Goal: Book appointment/travel/reservation

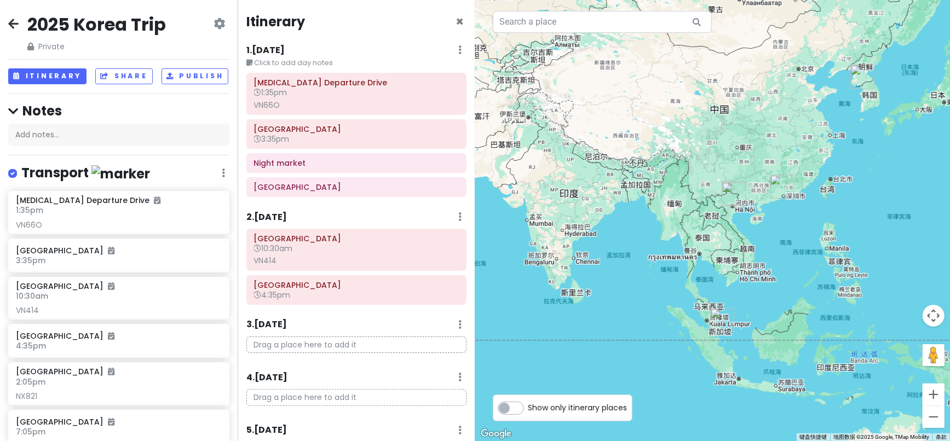
click at [13, 28] on icon at bounding box center [13, 23] width 10 height 9
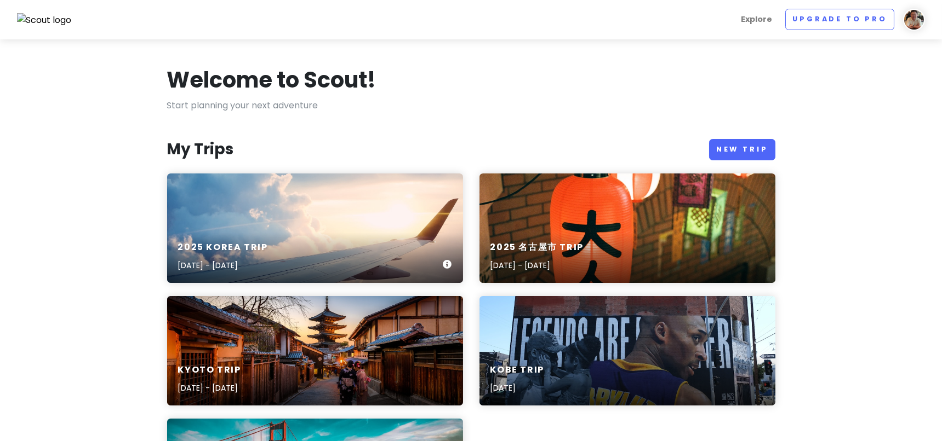
click at [315, 210] on div "2025 [GEOGRAPHIC_DATA] Trip [DATE] - [DATE]" at bounding box center [315, 229] width 296 height 110
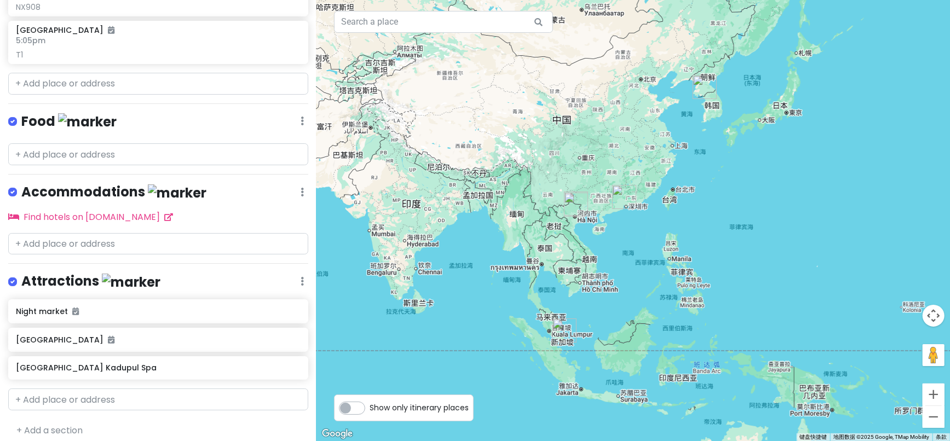
scroll to position [476, 0]
click at [83, 243] on input "text" at bounding box center [158, 243] width 300 height 22
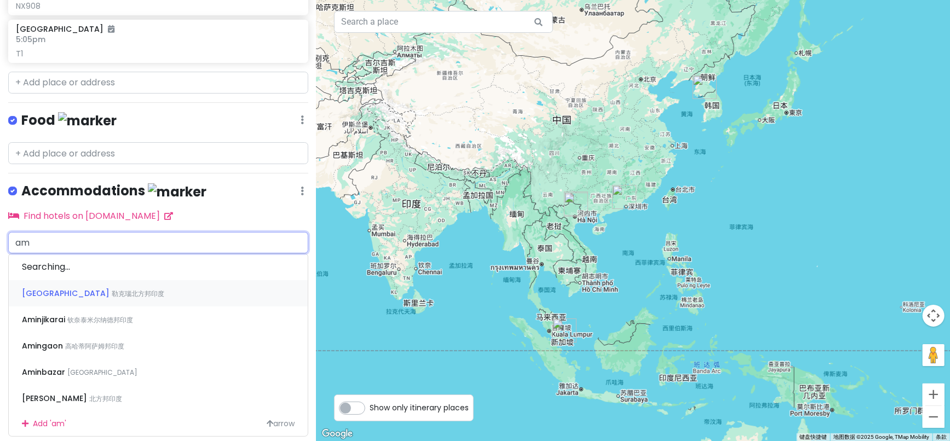
type input "a"
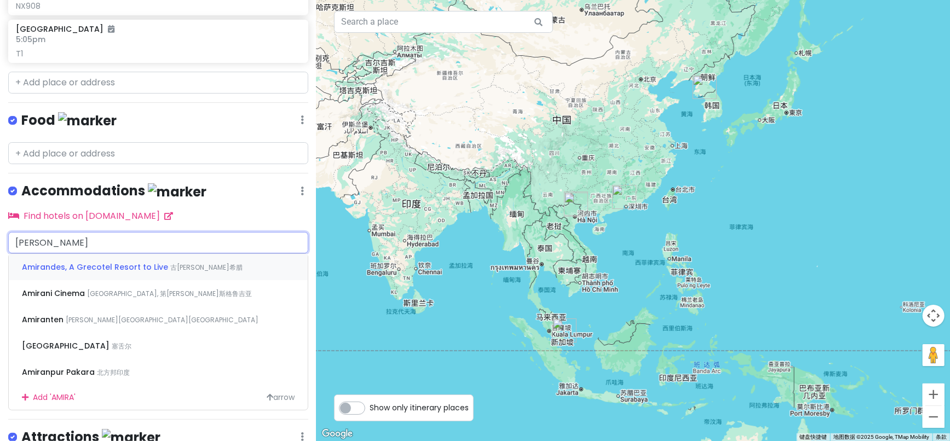
type input "[PERSON_NAME]"
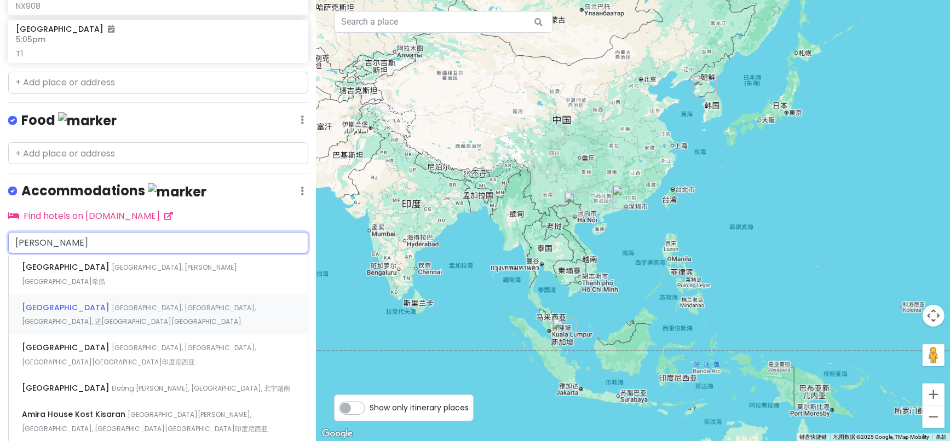
click at [85, 295] on div "[GEOGRAPHIC_DATA] [GEOGRAPHIC_DATA], [GEOGRAPHIC_DATA], [GEOGRAPHIC_DATA], 还[GE…" at bounding box center [158, 315] width 299 height 41
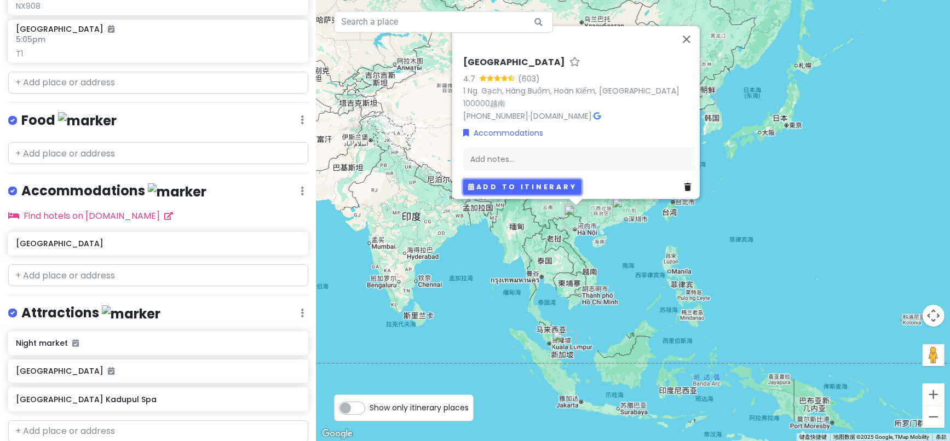
click at [541, 179] on button "Add to itinerary" at bounding box center [522, 187] width 118 height 16
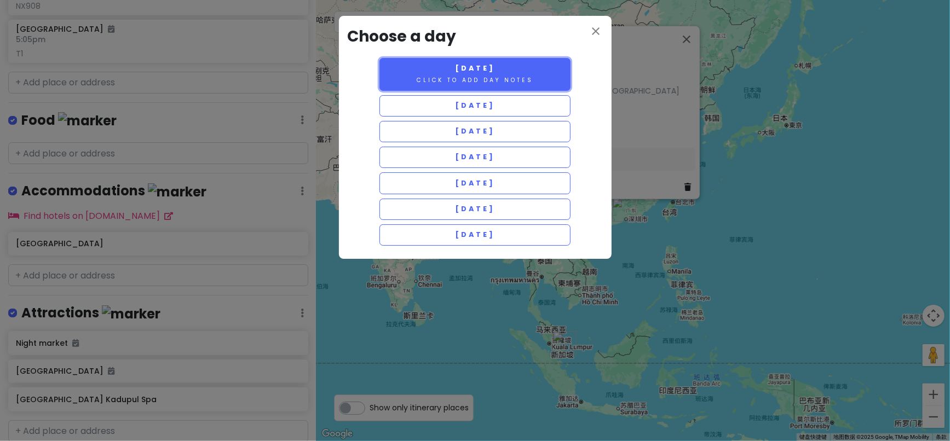
click at [483, 81] on small "Click to add day notes" at bounding box center [475, 80] width 116 height 8
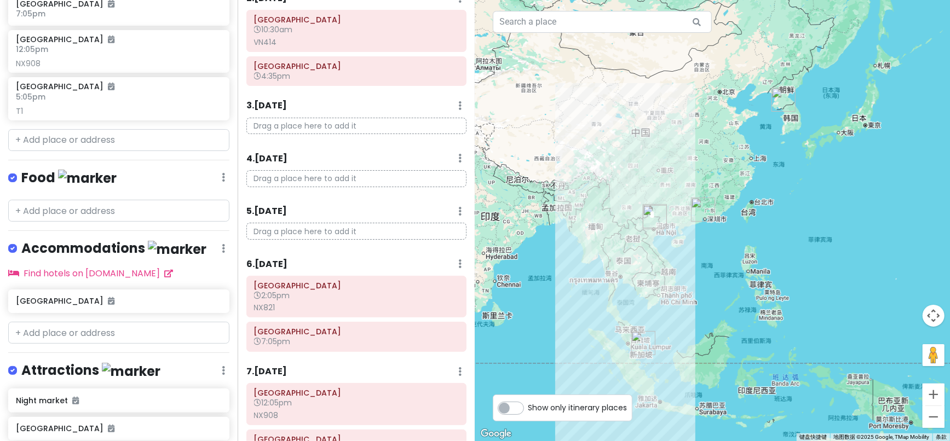
scroll to position [523, 0]
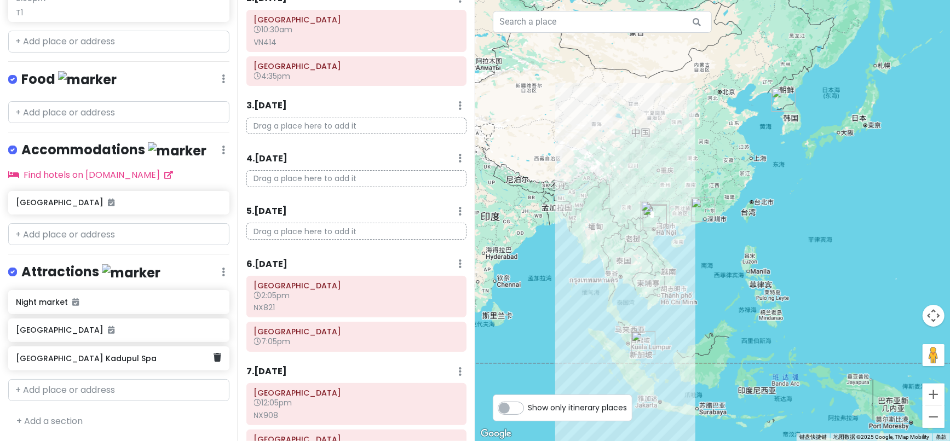
click at [117, 361] on h6 "[GEOGRAPHIC_DATA] Kadupul Spa" at bounding box center [115, 359] width 198 height 10
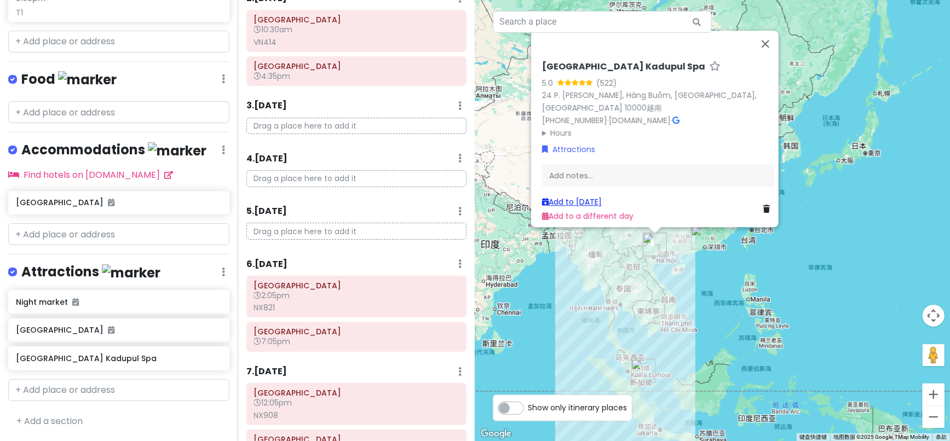
click at [580, 199] on link "Add to [DATE]" at bounding box center [572, 202] width 60 height 11
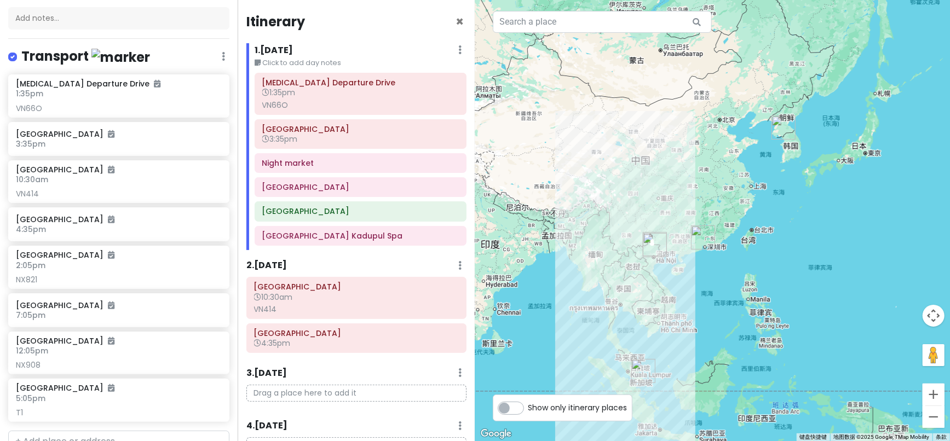
scroll to position [79, 0]
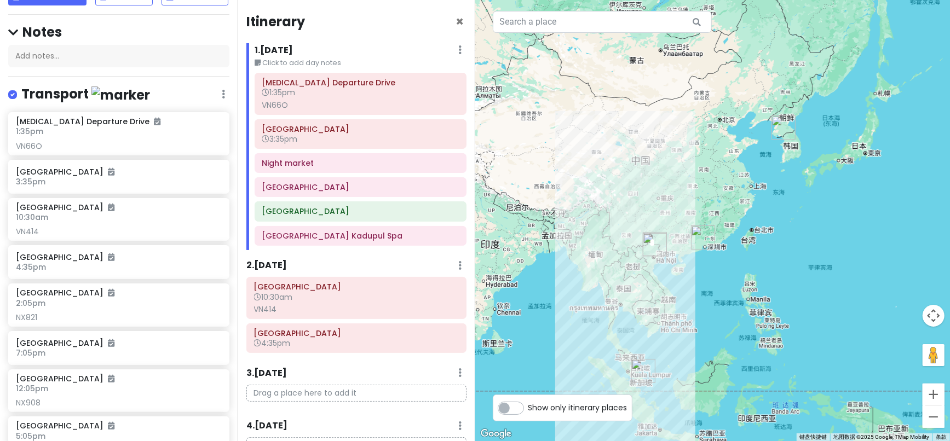
click at [222, 101] on link at bounding box center [223, 94] width 3 height 13
click at [160, 140] on link "Edit" at bounding box center [191, 126] width 88 height 26
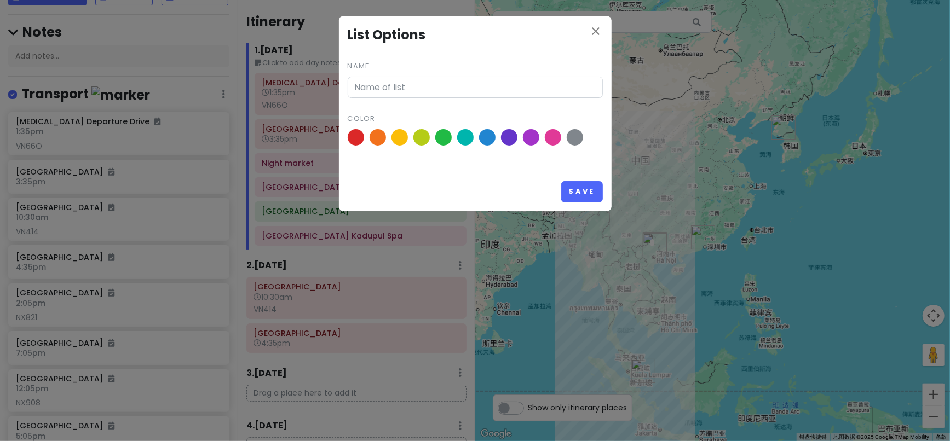
type input "Transport"
click at [426, 143] on span at bounding box center [421, 137] width 19 height 19
click at [0, 0] on input "radio" at bounding box center [0, 0] width 0 height 0
click at [575, 188] on button "Save" at bounding box center [581, 191] width 41 height 21
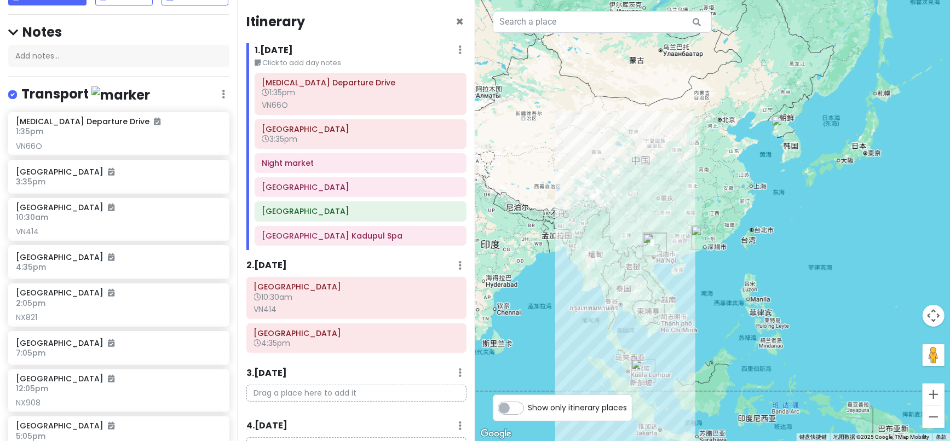
click at [222, 99] on icon at bounding box center [223, 94] width 3 height 9
click at [181, 139] on link "Edit" at bounding box center [191, 126] width 88 height 26
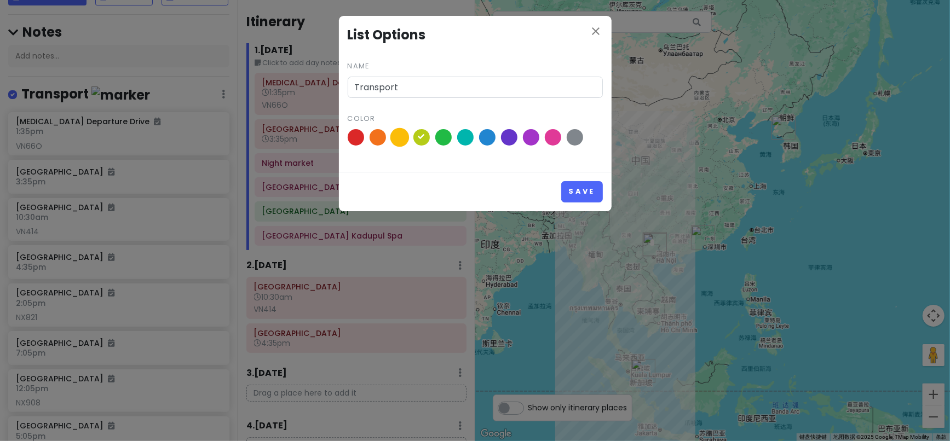
click at [401, 134] on span at bounding box center [399, 137] width 19 height 19
click at [0, 0] on input "radio" at bounding box center [0, 0] width 0 height 0
click at [588, 188] on button "Save" at bounding box center [581, 191] width 41 height 21
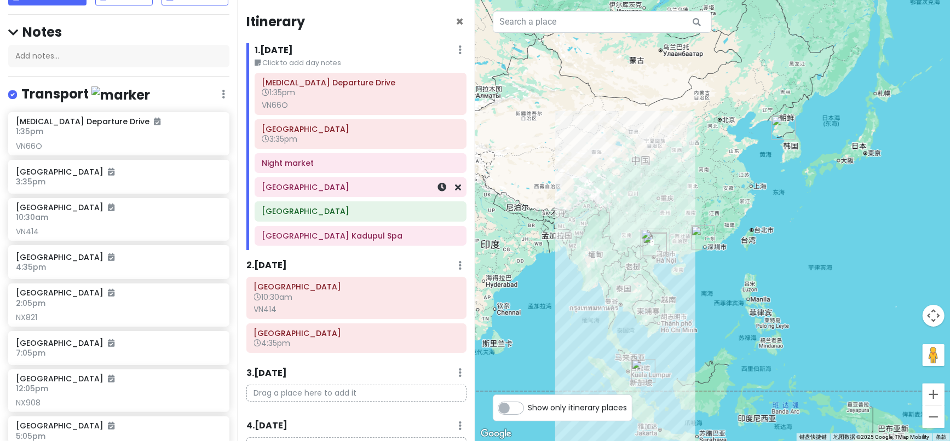
click at [302, 186] on h6 "[GEOGRAPHIC_DATA]" at bounding box center [360, 187] width 197 height 10
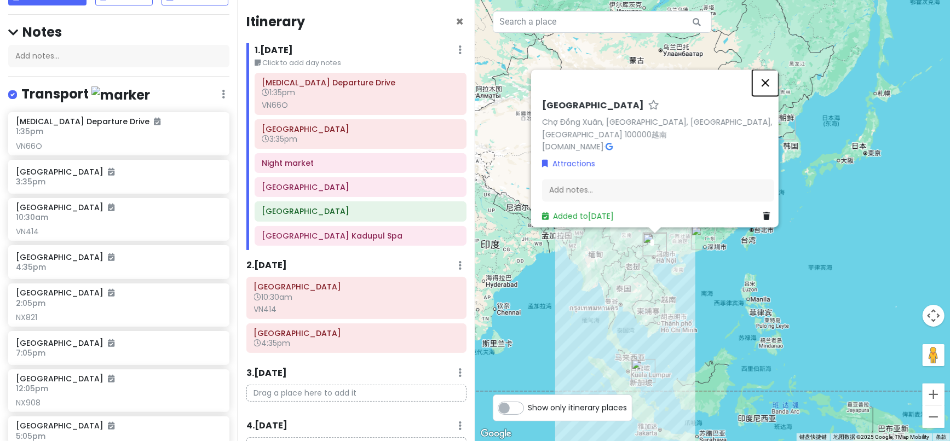
click at [776, 84] on button "关闭" at bounding box center [766, 83] width 26 height 26
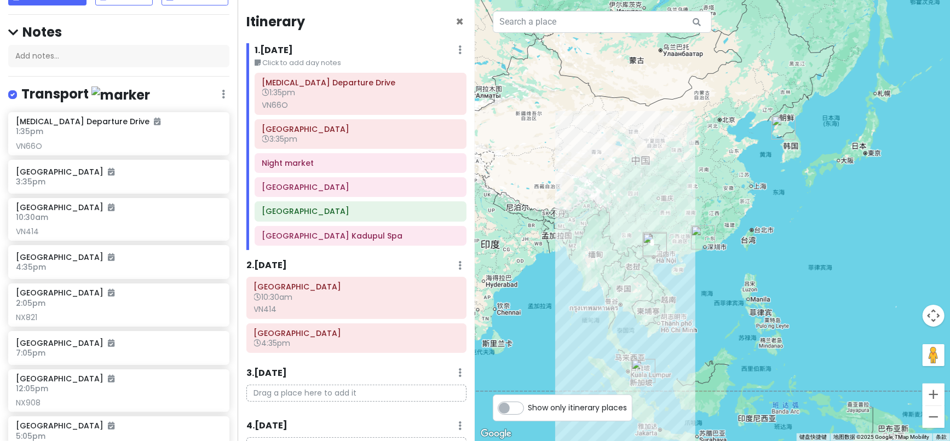
click at [459, 52] on icon at bounding box center [460, 49] width 3 height 9
click at [650, 125] on div at bounding box center [712, 220] width 475 height 441
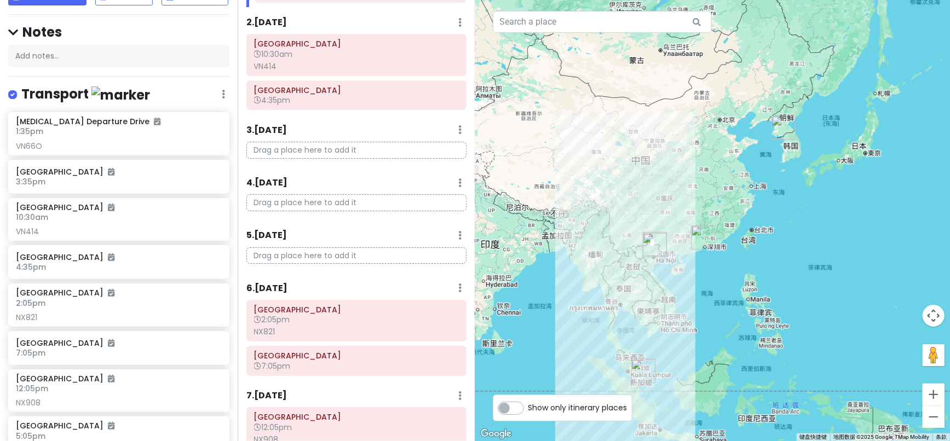
scroll to position [122, 0]
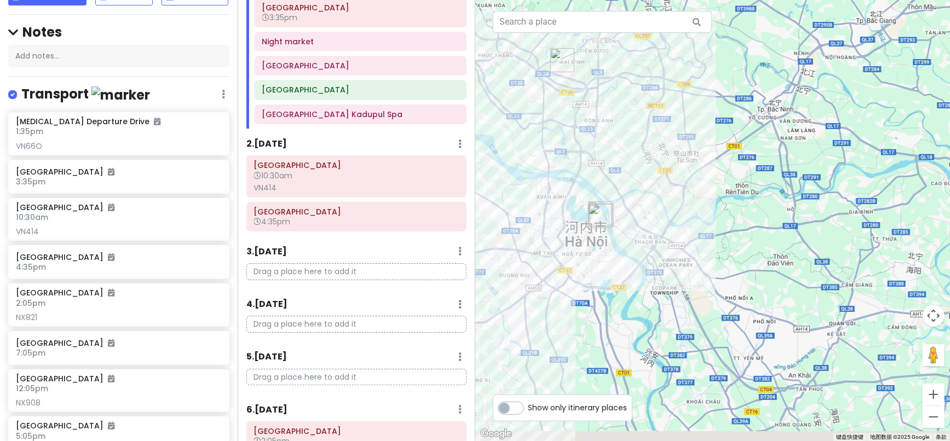
drag, startPoint x: 558, startPoint y: 257, endPoint x: 622, endPoint y: 142, distance: 131.2
click at [622, 142] on div at bounding box center [712, 220] width 475 height 441
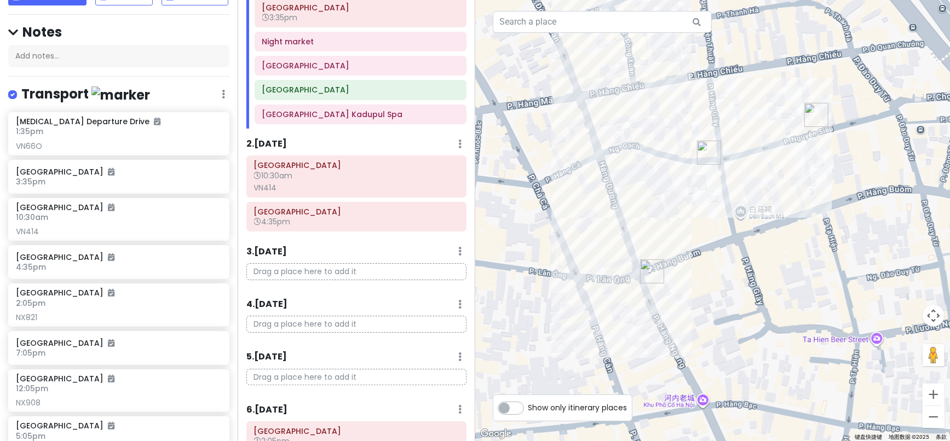
drag, startPoint x: 783, startPoint y: 77, endPoint x: 741, endPoint y: 119, distance: 59.3
click at [741, 119] on div at bounding box center [712, 220] width 475 height 441
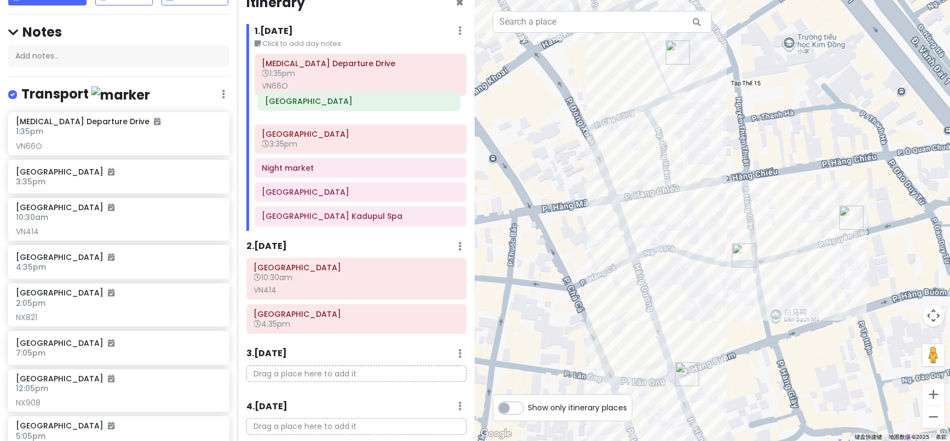
scroll to position [16, 0]
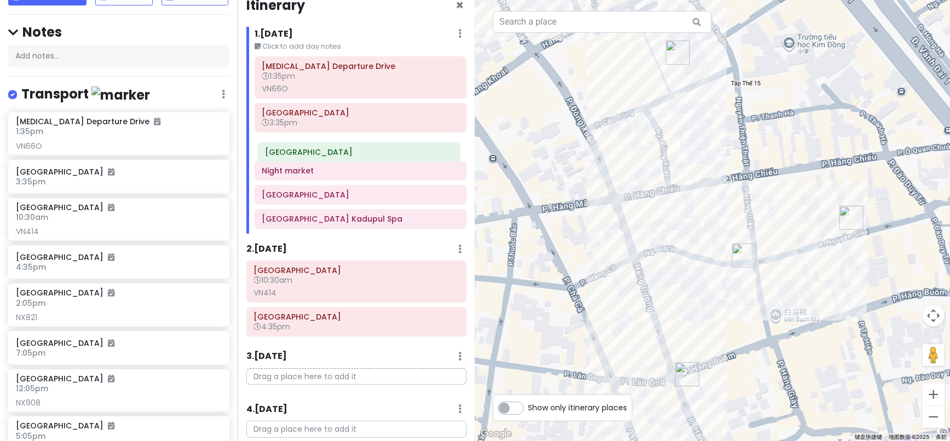
drag, startPoint x: 313, startPoint y: 94, endPoint x: 316, endPoint y: 157, distance: 63.1
click at [316, 157] on div "[MEDICAL_DATA] Departure Drive 1:35pm [GEOGRAPHIC_DATA] 3:35pm Night market [GE…" at bounding box center [360, 144] width 228 height 177
